Goal: Navigation & Orientation: Understand site structure

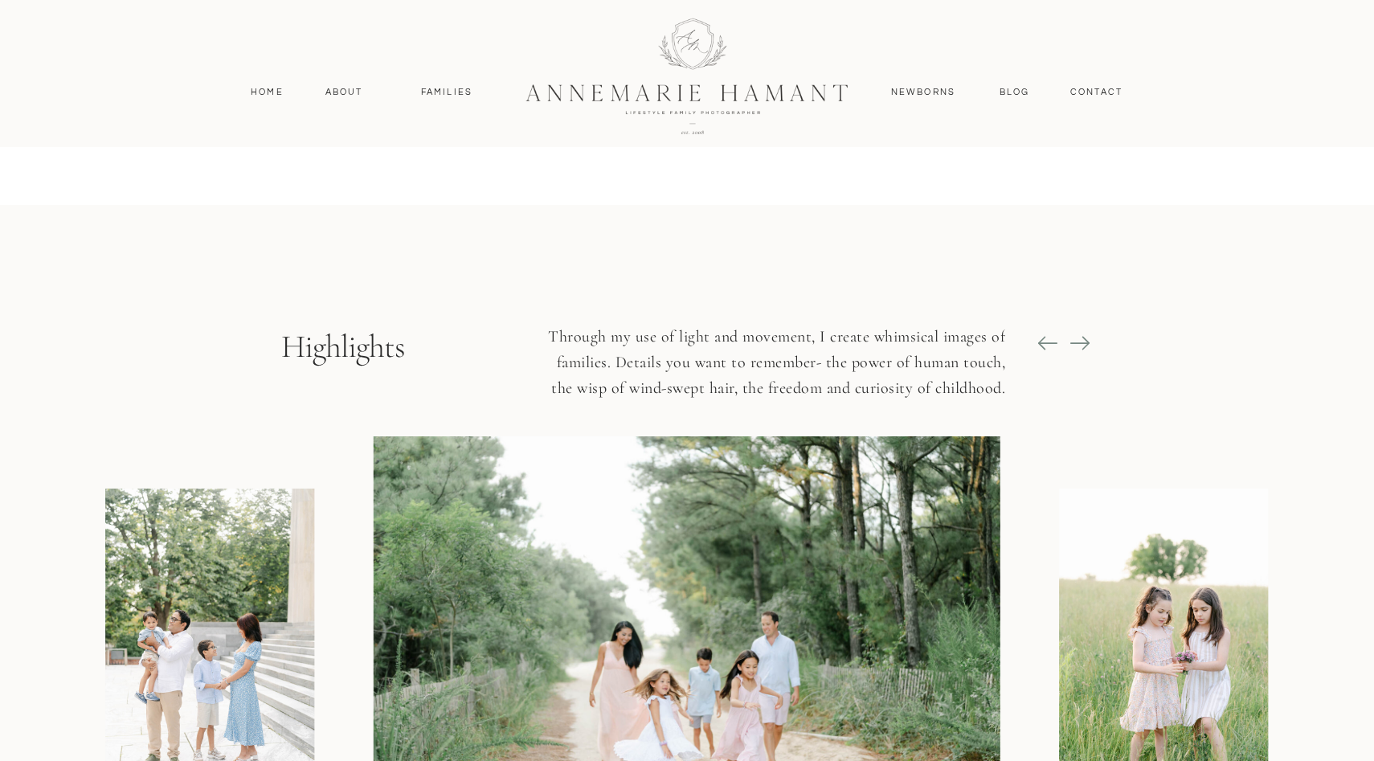
scroll to position [1774, 0]
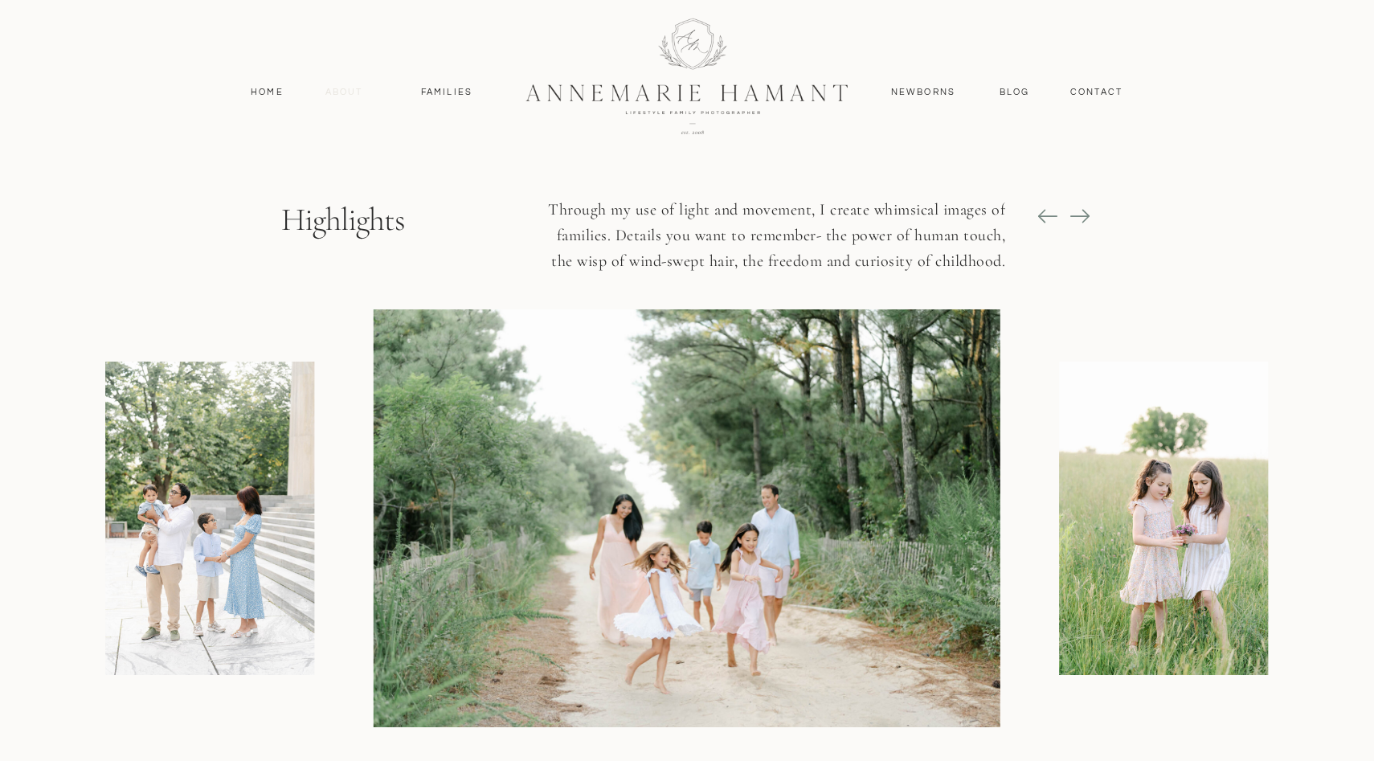
click at [329, 85] on nav "About" at bounding box center [344, 92] width 47 height 14
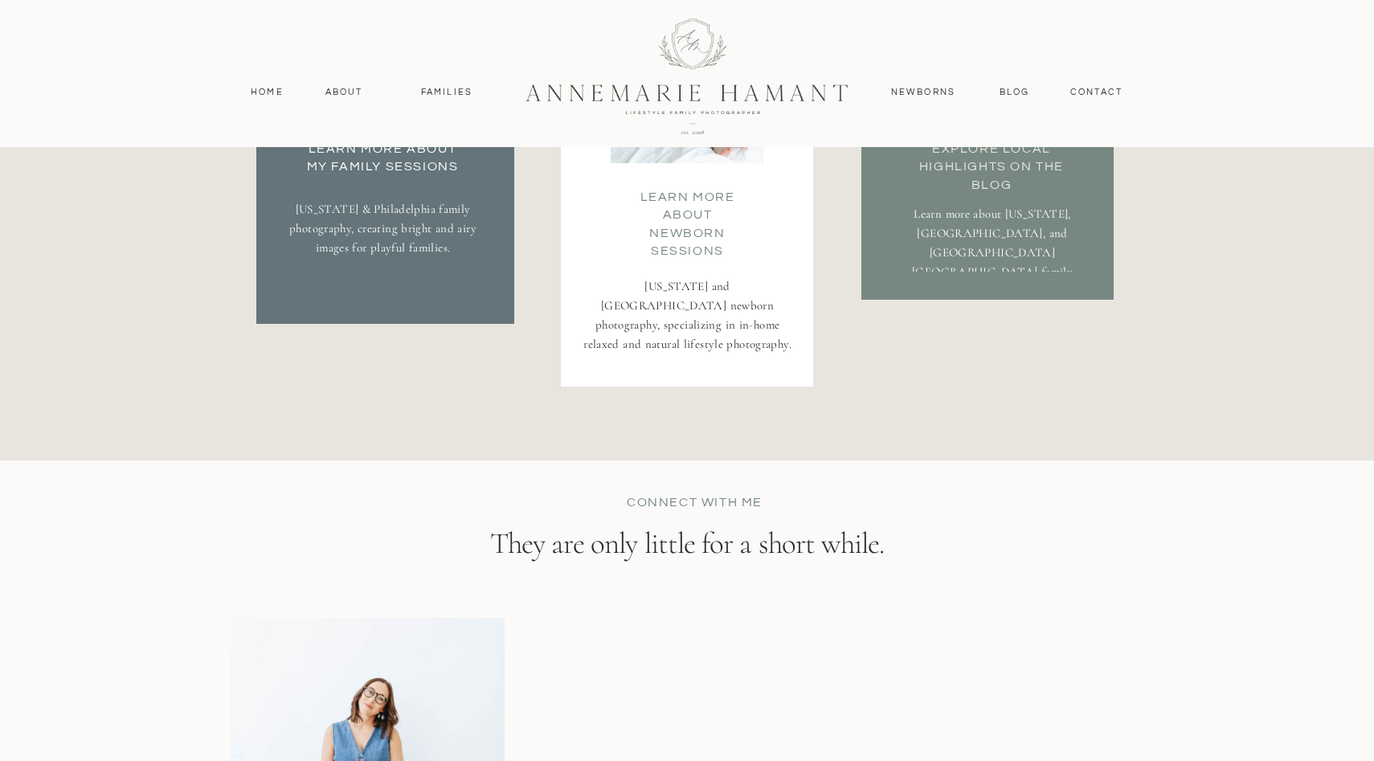
scroll to position [3112, 0]
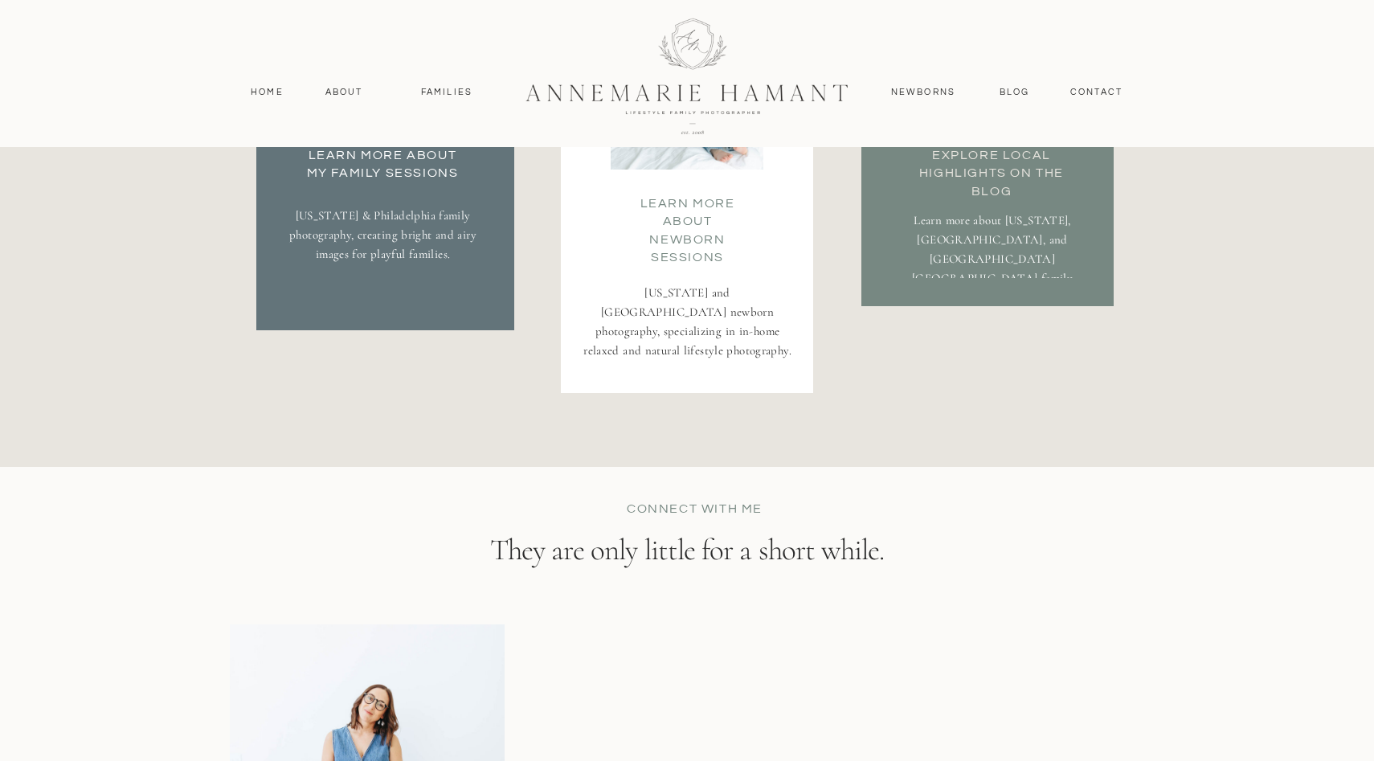
click at [361, 244] on p "Delaware & Philadelphia family photography, creating bright and airy images for…" at bounding box center [382, 251] width 187 height 90
click at [446, 92] on nav "Families" at bounding box center [447, 92] width 72 height 14
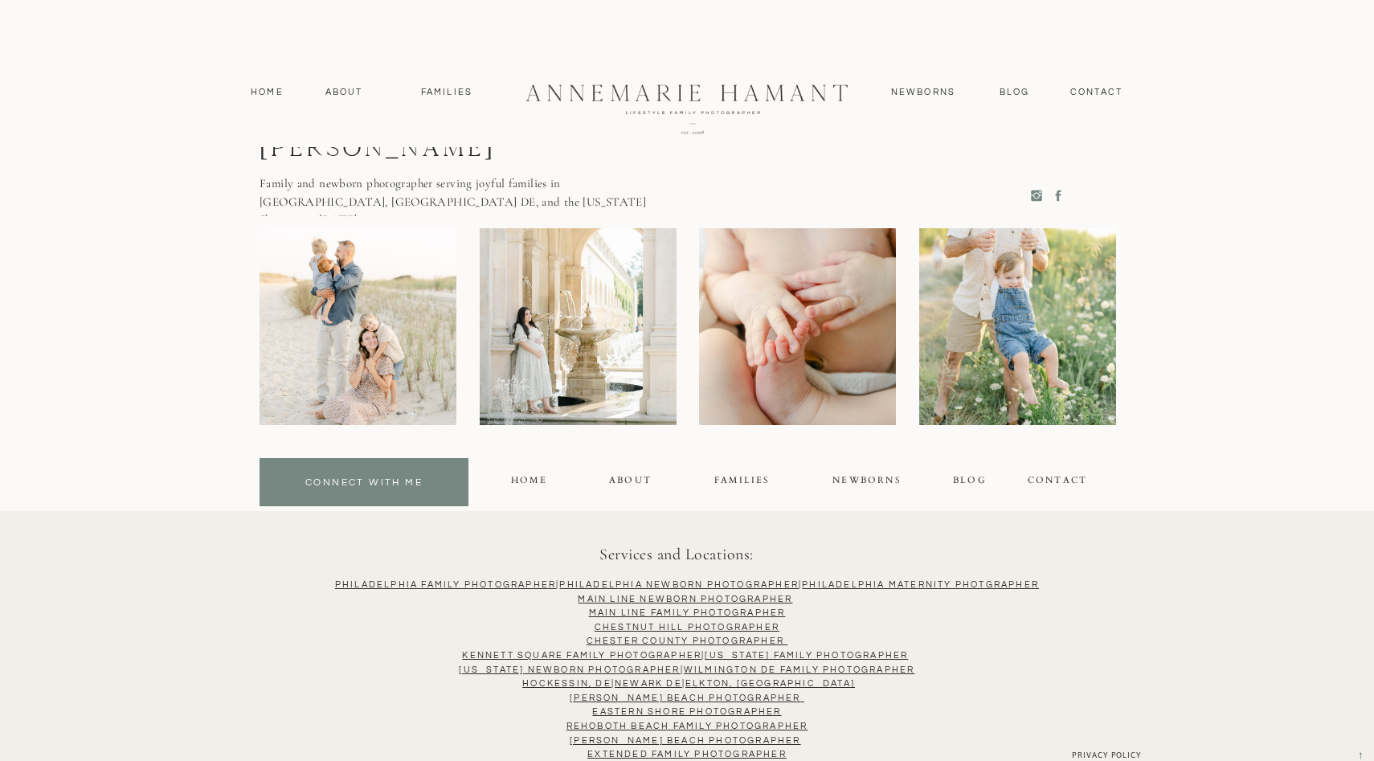
scroll to position [10336, 0]
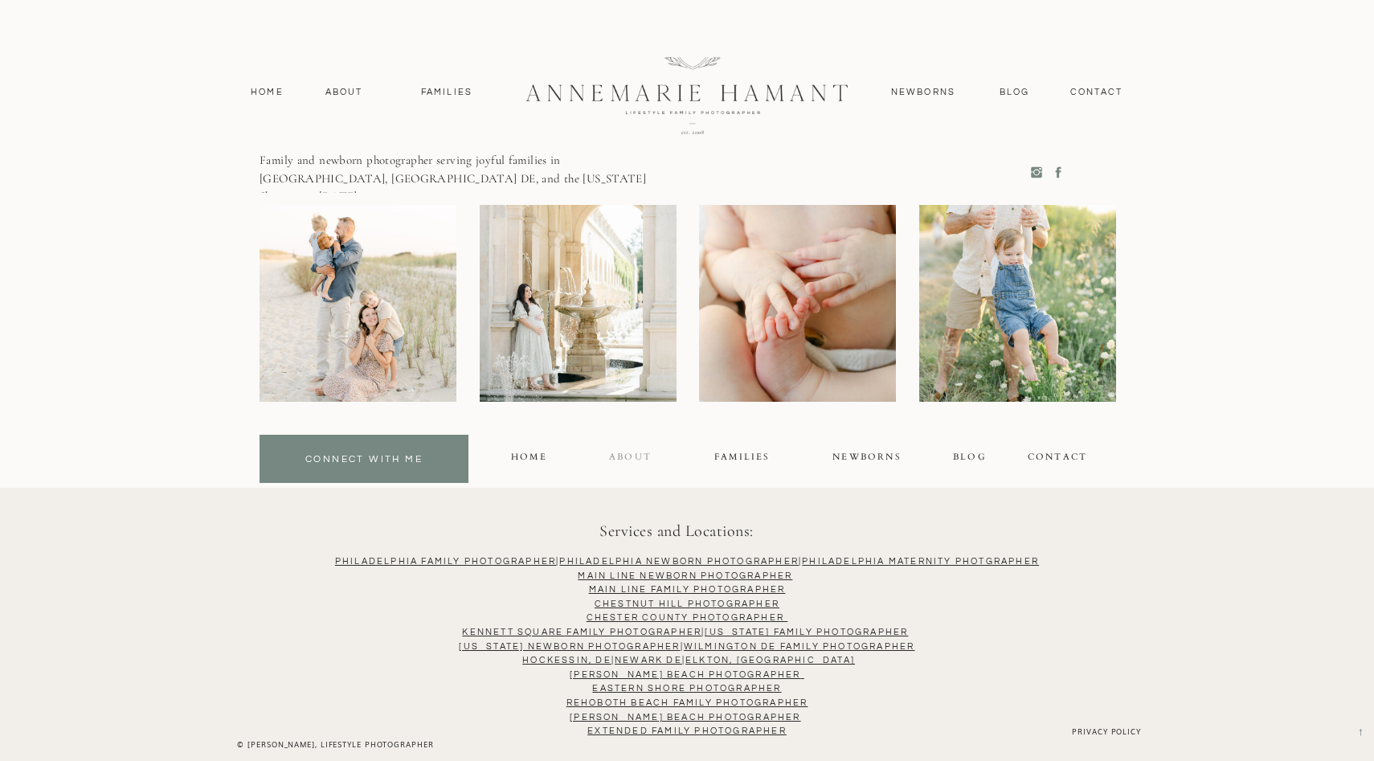
click at [627, 464] on div "About" at bounding box center [629, 459] width 41 height 18
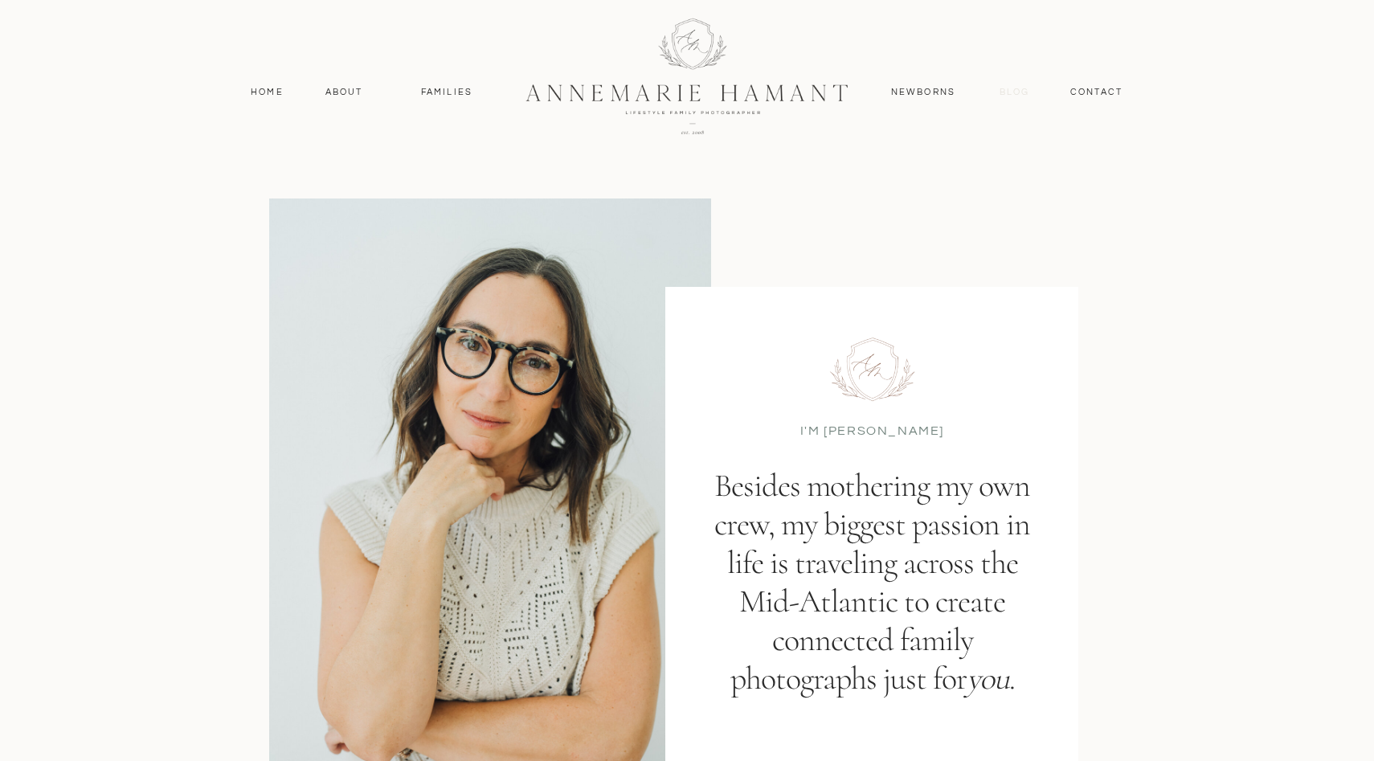
click at [1014, 94] on nav "Blog" at bounding box center [1015, 92] width 38 height 14
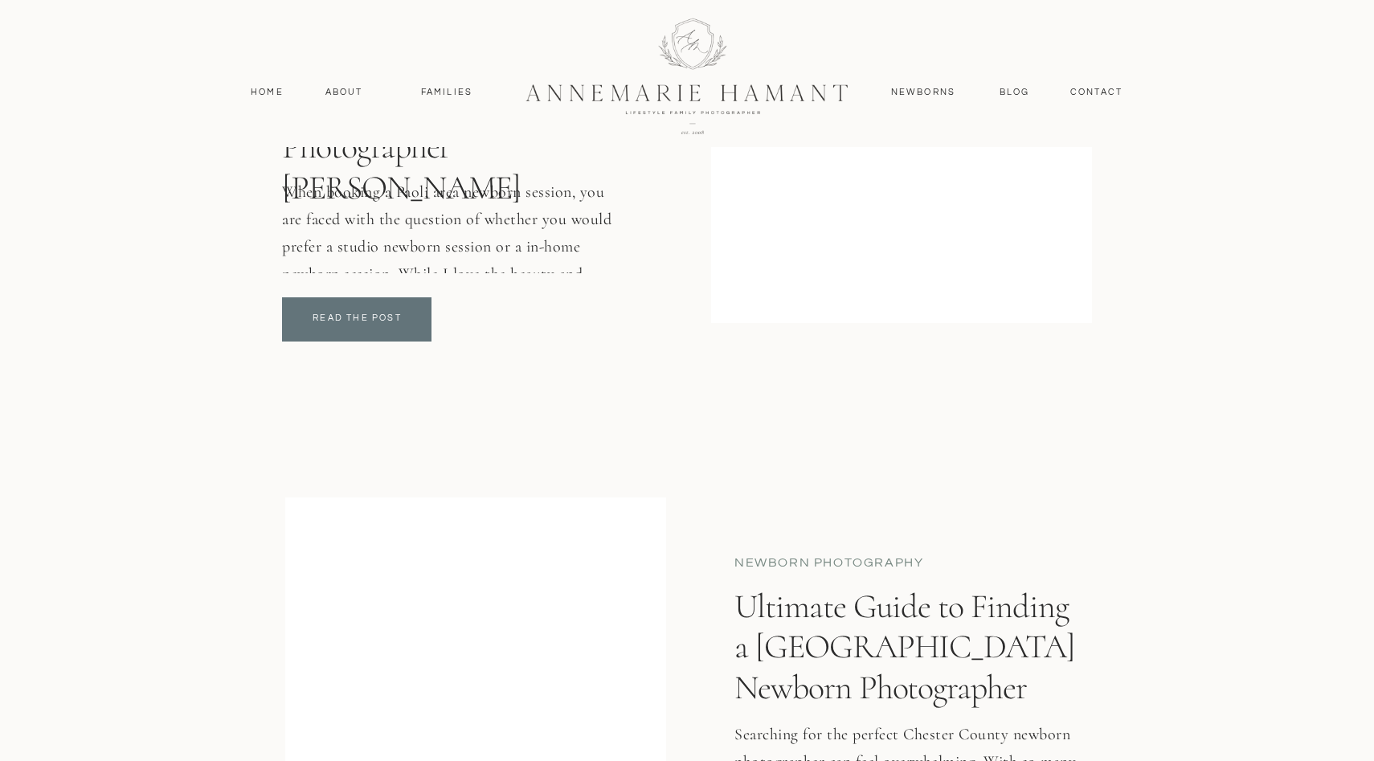
scroll to position [1880, 0]
